Goal: Entertainment & Leisure: Consume media (video, audio)

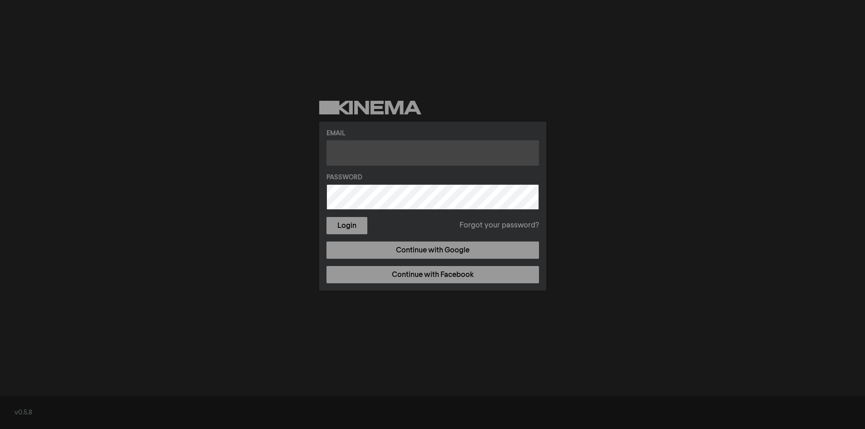
click at [397, 154] on input "text" at bounding box center [432, 152] width 213 height 25
type input "[EMAIL_ADDRESS][DOMAIN_NAME]"
click at [326, 217] on button "Login" at bounding box center [346, 225] width 41 height 17
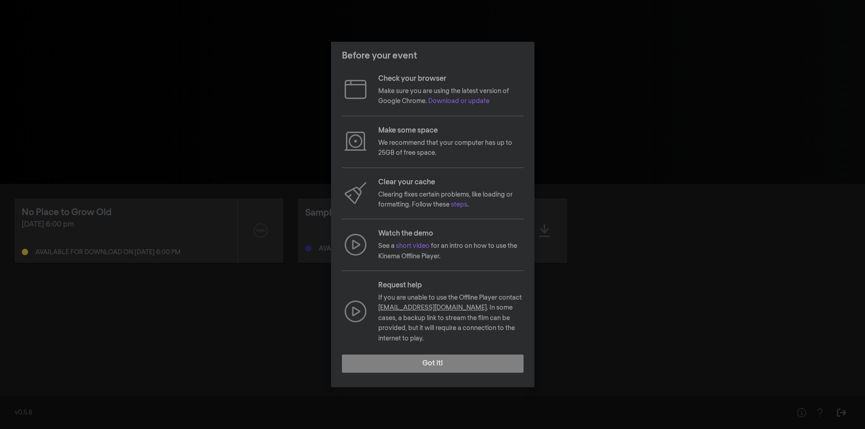
click at [712, 143] on div "Before your event Check your browser Make sure you are using the latest version…" at bounding box center [432, 214] width 865 height 429
click at [605, 221] on div "Before your event Check your browser Make sure you are using the latest version…" at bounding box center [432, 214] width 865 height 429
click at [418, 347] on footer "Got it!" at bounding box center [432, 367] width 203 height 40
click at [420, 356] on button "Got it!" at bounding box center [433, 364] width 182 height 18
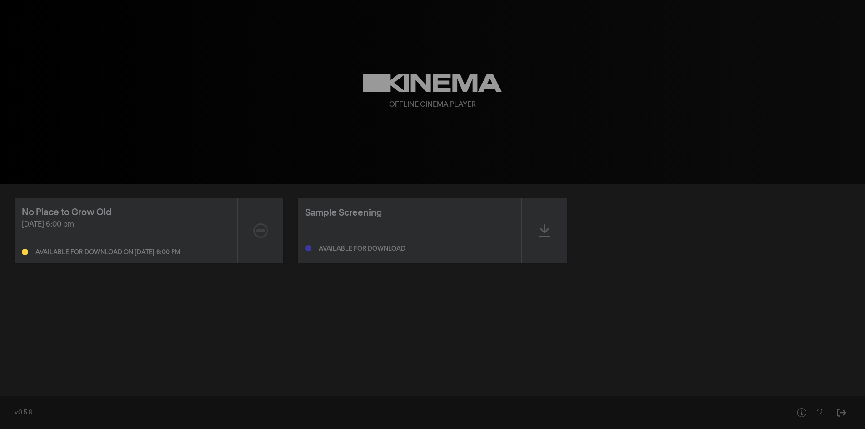
click at [395, 249] on div "Available for download" at bounding box center [362, 249] width 87 height 6
click at [549, 230] on icon at bounding box center [544, 230] width 11 height 15
click at [534, 226] on div at bounding box center [544, 230] width 45 height 64
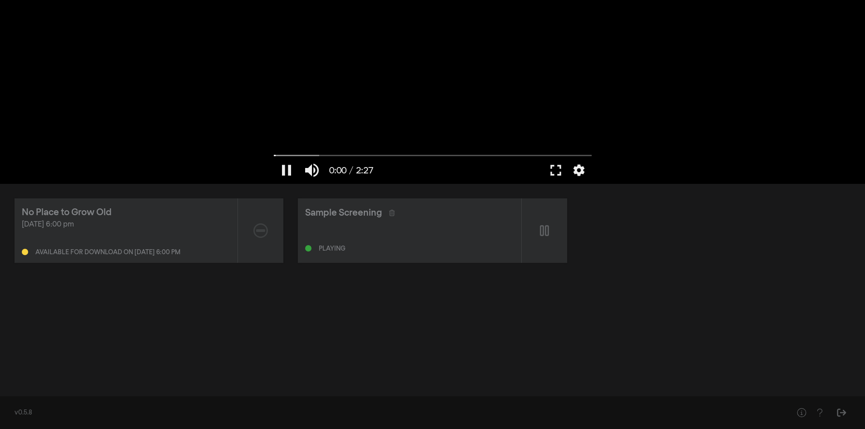
click at [335, 152] on div at bounding box center [432, 92] width 327 height 184
click at [316, 154] on input "Seek" at bounding box center [433, 155] width 318 height 5
click at [286, 168] on button "play_arrow" at bounding box center [286, 170] width 25 height 27
click at [381, 155] on input "Seek" at bounding box center [433, 155] width 318 height 5
click at [434, 153] on input "Seek" at bounding box center [433, 155] width 318 height 5
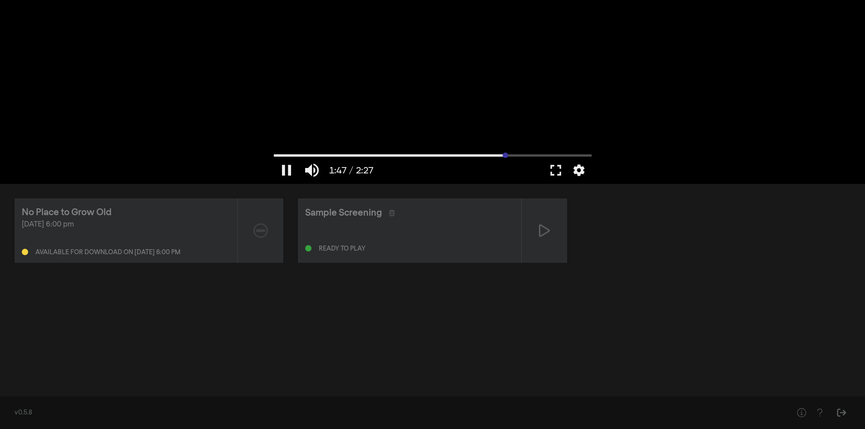
click at [505, 153] on input "Seek" at bounding box center [433, 155] width 318 height 5
click at [498, 134] on div at bounding box center [432, 92] width 327 height 184
type input "108.355052"
